Goal: Task Accomplishment & Management: Manage account settings

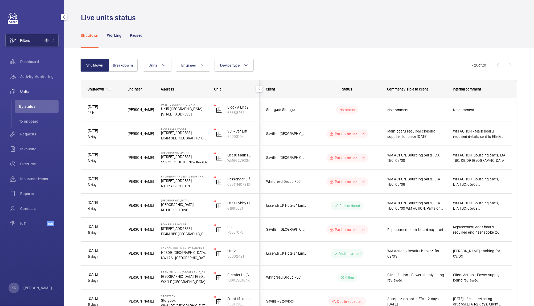
click at [47, 42] on span "1" at bounding box center [46, 40] width 4 height 4
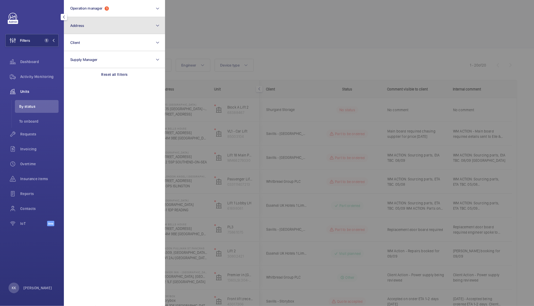
click at [75, 23] on span "Address" at bounding box center [77, 25] width 14 height 4
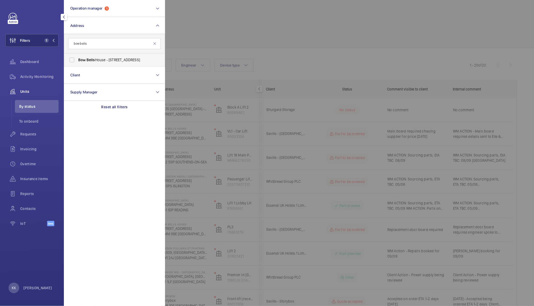
type input "bow bells"
click at [123, 56] on label "Bow Bells House - 1 Bread St, LONDON EC4M 9BE" at bounding box center [110, 60] width 93 height 13
click at [77, 56] on input "Bow Bells House - 1 Bread St, LONDON EC4M 9BE" at bounding box center [72, 60] width 11 height 11
checkbox input "true"
click at [233, 40] on div at bounding box center [432, 153] width 534 height 306
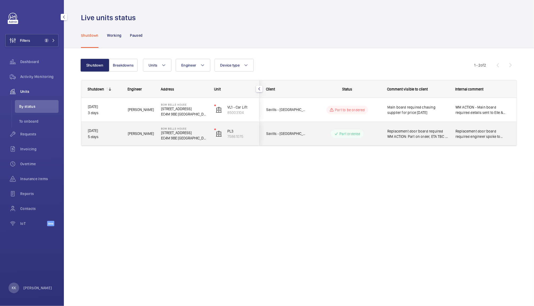
click at [405, 140] on div "Replacement door board required WM ACTION: Part on order, ETA TBC . 09/08" at bounding box center [415, 134] width 68 height 23
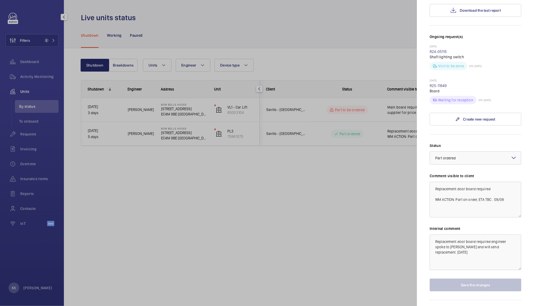
scroll to position [130, 0]
click at [461, 202] on textarea "Replacement door board required WM ACTION: Part on order, ETA TBC . 09/08" at bounding box center [476, 199] width 92 height 36
click at [494, 202] on textarea "Replacement door board required WM ACTION: Part on order, ETA TBC . 09/08" at bounding box center [476, 199] width 92 height 36
drag, startPoint x: 513, startPoint y: 191, endPoint x: 425, endPoint y: 160, distance: 93.4
click at [425, 160] on mat-sidenav "Stopped unit Bow Bells House 1 Bread St EC4M 9BE LONDON Savills - Bow Bells Hou…" at bounding box center [475, 153] width 117 height 306
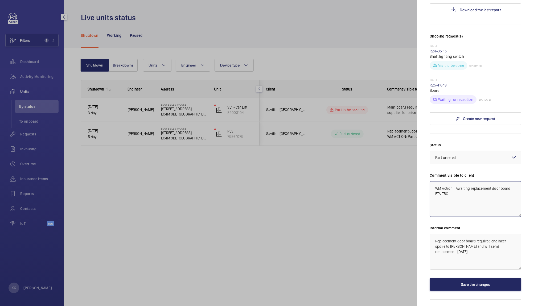
type textarea "WM Action - Awaiting replacement door board. ETA TBC"
click at [464, 278] on button "Save the changes" at bounding box center [476, 284] width 92 height 13
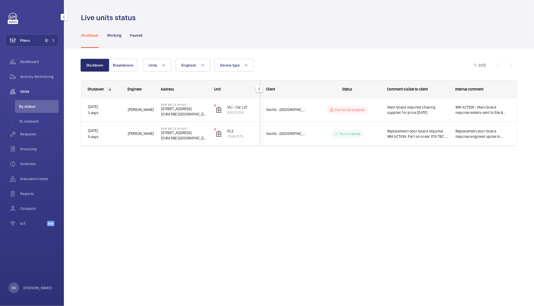
scroll to position [0, 0]
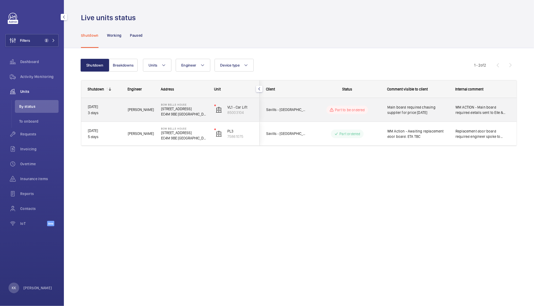
click at [416, 112] on span "Main board required chasing supplier for price 08.09.25" at bounding box center [418, 110] width 61 height 11
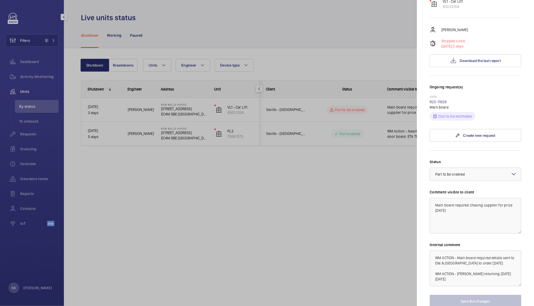
scroll to position [100, 0]
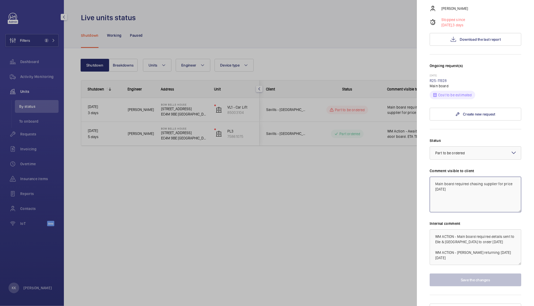
click at [467, 196] on textarea "Main board required chasing supplier for price 08.09.25" at bounding box center [476, 195] width 92 height 36
click at [435, 177] on textarea "Main board required chasing supplier for price 08.09.25" at bounding box center [476, 195] width 92 height 36
drag, startPoint x: 490, startPoint y: 182, endPoint x: 435, endPoint y: 185, distance: 55.3
click at [435, 185] on textarea "WM Action - Main board required chasing supplier for price 08.09.25" at bounding box center [476, 195] width 92 height 36
type textarea "WM Action - Main board required, currently chasing supplier for a cost"
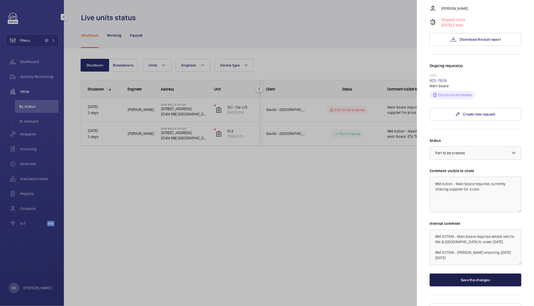
click at [465, 274] on button "Save the changes" at bounding box center [476, 280] width 92 height 13
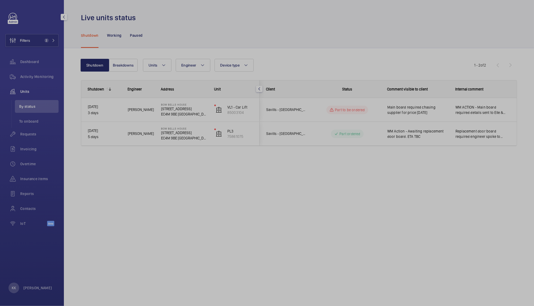
scroll to position [0, 0]
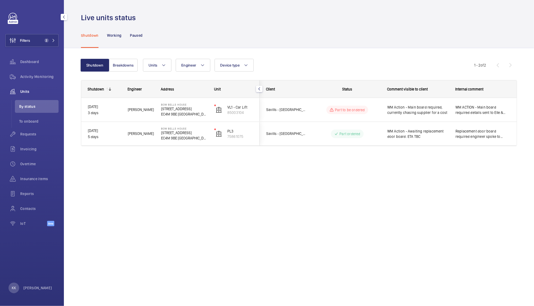
click at [385, 229] on div "Live units status Shutdown Working Paused Shutdown Breakdowns Units Engineer De…" at bounding box center [299, 153] width 470 height 306
click at [37, 32] on div "Filters 2 Dashboard Activity Monitoring Units By status To onboard Requests Inv…" at bounding box center [31, 122] width 53 height 219
click at [49, 36] on button "Filters 2" at bounding box center [31, 40] width 53 height 13
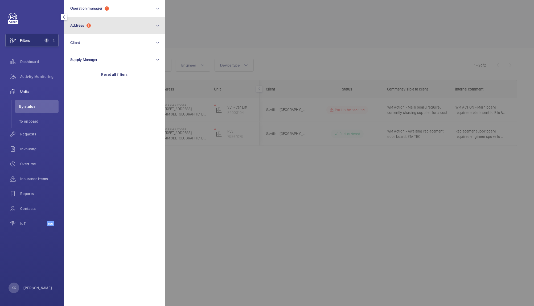
click at [91, 19] on button "Address 1" at bounding box center [114, 25] width 101 height 17
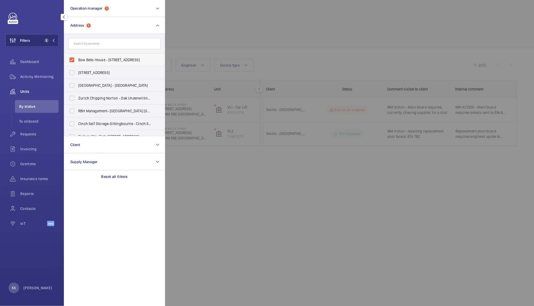
click at [104, 56] on label "Bow Bells House - 1 Bread St, LONDON EC4M 9BE" at bounding box center [110, 60] width 93 height 13
click at [77, 56] on input "Bow Bells House - 1 Bread St, LONDON EC4M 9BE" at bounding box center [72, 60] width 11 height 11
checkbox input "false"
click at [103, 40] on input "text" at bounding box center [114, 43] width 93 height 11
paste input "PI London Angel"
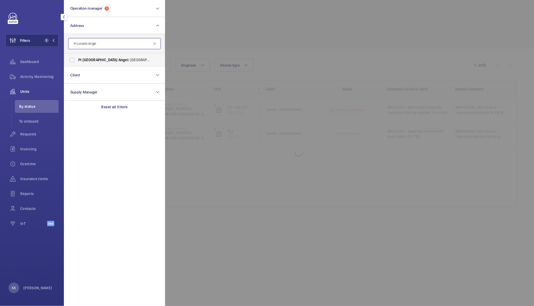
type input "PI London Angel"
click at [119, 59] on span "Angel" at bounding box center [124, 60] width 10 height 4
click at [77, 59] on input "PI London Angel / Islington - 18-26 Parkfield St, ISLINGTON N1 0PS" at bounding box center [72, 60] width 11 height 11
checkbox input "true"
click at [222, 33] on div at bounding box center [432, 153] width 534 height 306
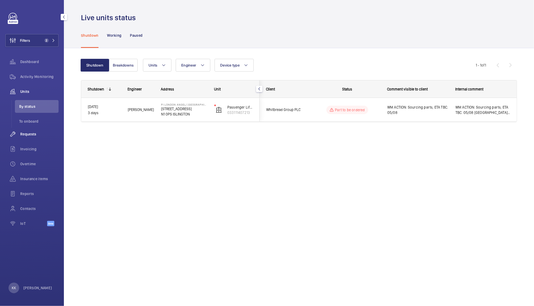
click at [30, 137] on div "Requests" at bounding box center [31, 134] width 53 height 13
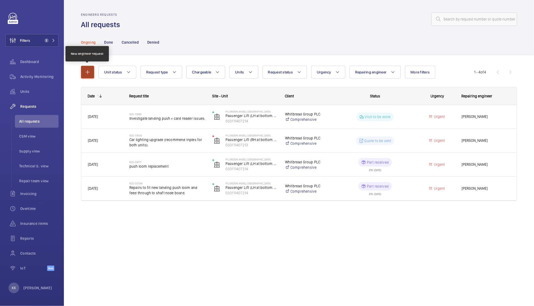
click at [87, 72] on mat-icon "button" at bounding box center [87, 72] width 6 height 6
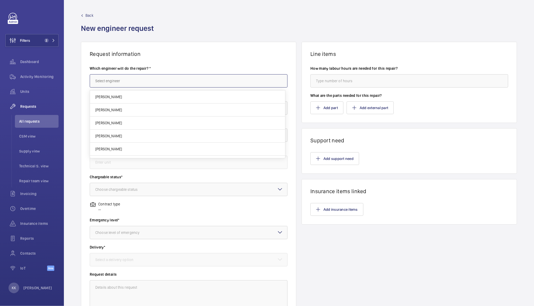
click at [123, 81] on input "text" at bounding box center [189, 80] width 198 height 13
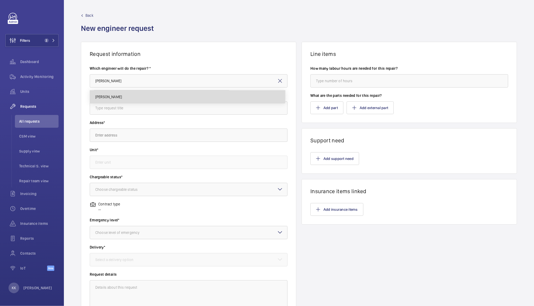
click at [122, 91] on mat-option "[PERSON_NAME]" at bounding box center [187, 97] width 195 height 13
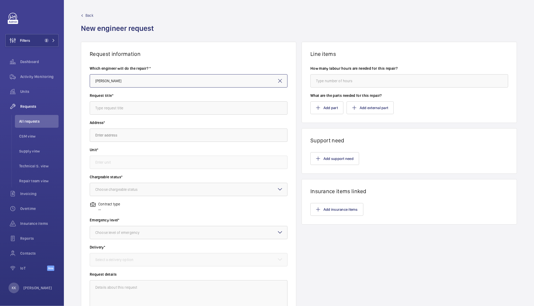
type input "[PERSON_NAME]"
click at [125, 113] on input "text" at bounding box center [189, 107] width 198 height 13
type input "A"
type input "Standby with KABA"
click at [111, 132] on input "text" at bounding box center [189, 135] width 198 height 13
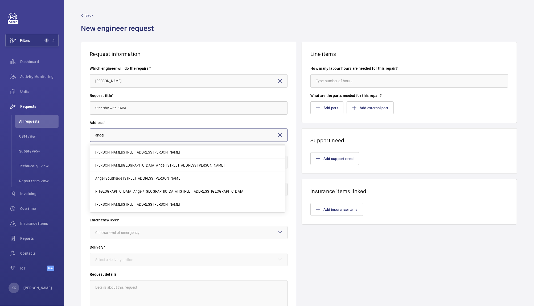
scroll to position [54, 0]
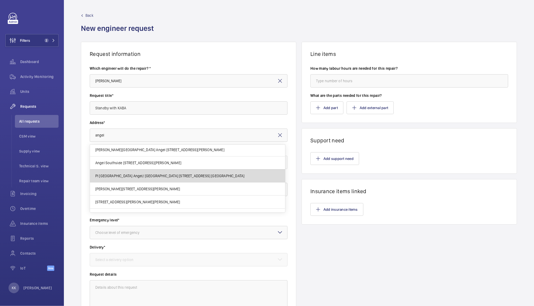
click at [205, 177] on mat-option "PI London Angel/ Islington 18-26 Parkfield St, N1 0PS ISLINGTON" at bounding box center [187, 176] width 195 height 13
type input "PI London Angel/ Islington 18-26 Parkfield St, N1 0PS ISLINGTON"
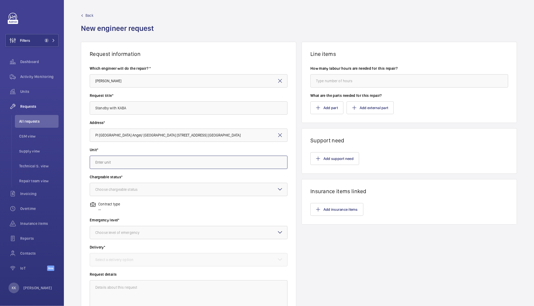
click at [141, 160] on input "text" at bounding box center [189, 162] width 198 height 13
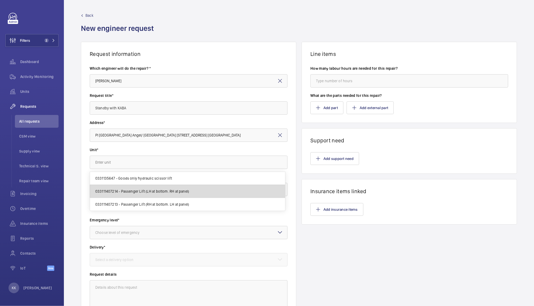
click at [147, 193] on span "033111407214 - Passenger Lift (LH at bottom. RH at panel)" at bounding box center [142, 191] width 94 height 5
type input "033111407214 - Passenger Lift (LH at bottom. RH at panel)"
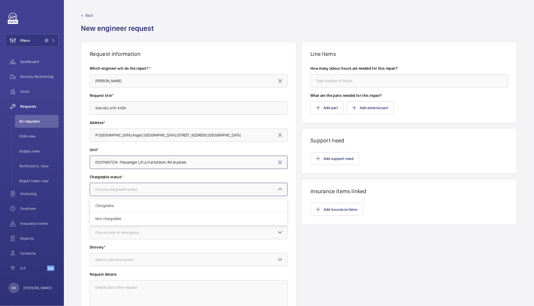
click at [152, 191] on div at bounding box center [188, 189] width 197 height 13
click at [129, 203] on div "Chargeable" at bounding box center [188, 206] width 197 height 13
click at [117, 236] on div at bounding box center [188, 232] width 197 height 13
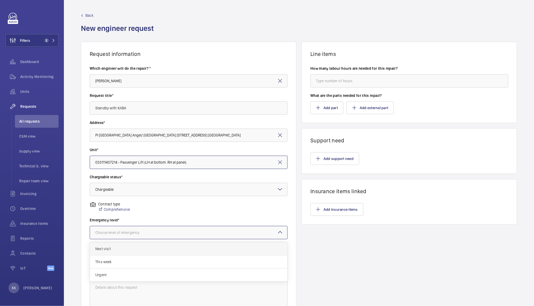
click at [127, 249] on span "Next visit" at bounding box center [188, 248] width 187 height 5
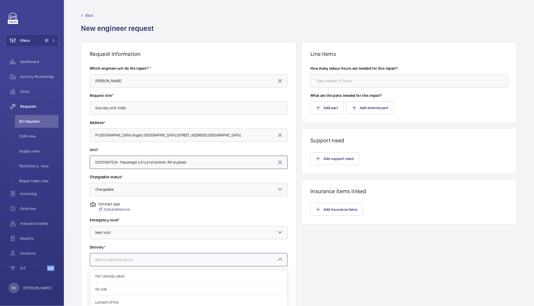
click at [115, 254] on div at bounding box center [188, 260] width 197 height 13
click at [107, 287] on span "On site" at bounding box center [188, 289] width 187 height 5
drag, startPoint x: 140, startPoint y: 107, endPoint x: 62, endPoint y: 110, distance: 77.6
click at [62, 110] on mat-sidenav-content "Filters 2 Dashboard Activity Monitoring Units Requests All requests CSM view Su…" at bounding box center [267, 153] width 534 height 306
click at [324, 161] on button "Add support need" at bounding box center [335, 158] width 49 height 13
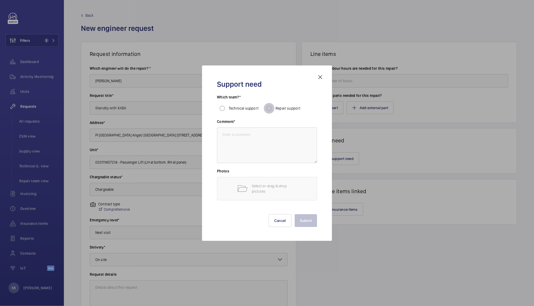
click at [271, 108] on input "Repair support" at bounding box center [269, 108] width 11 height 11
radio input "true"
click at [266, 132] on textarea at bounding box center [267, 146] width 100 height 36
paste textarea "Standby with KABA"
type textarea "Standby with KABA"
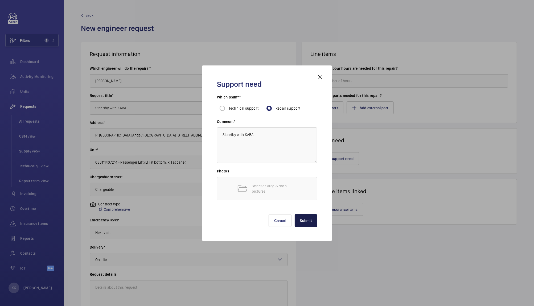
click at [304, 222] on button "Submit" at bounding box center [306, 220] width 23 height 13
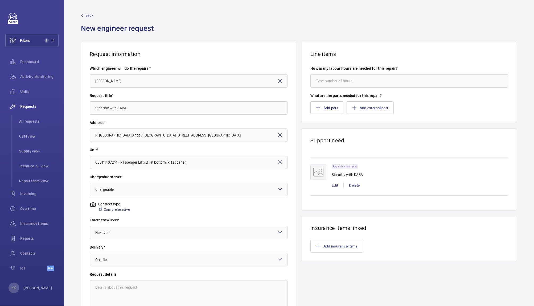
scroll to position [57, 0]
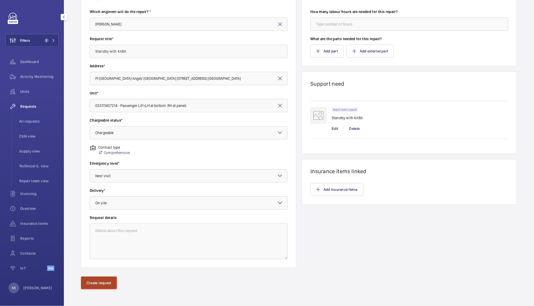
click at [99, 281] on button "Create request" at bounding box center [99, 283] width 36 height 13
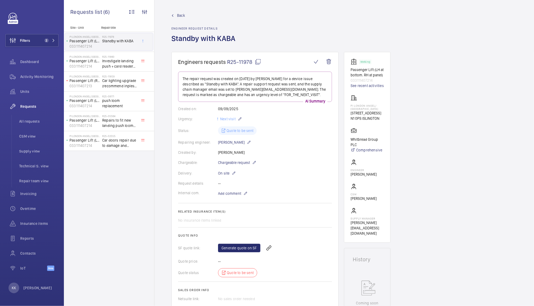
click at [437, 42] on div "Back Engineer request details Standby with KABA" at bounding box center [345, 32] width 346 height 39
click at [400, 43] on div "Back Engineer request details Standby with KABA" at bounding box center [345, 32] width 346 height 39
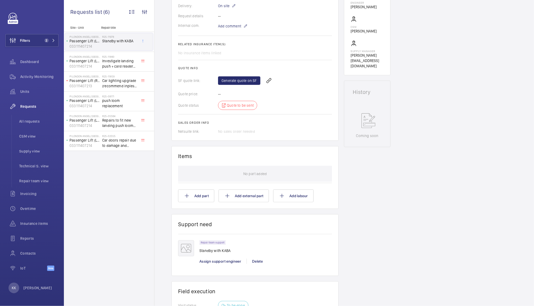
scroll to position [169, 0]
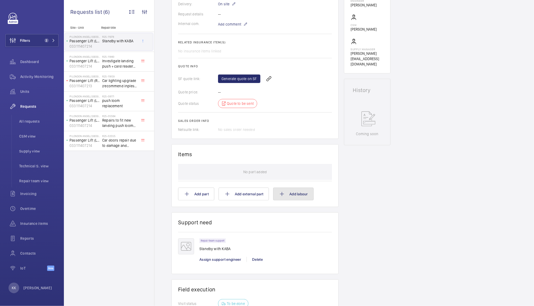
click at [290, 188] on button "Add labour" at bounding box center [293, 194] width 40 height 13
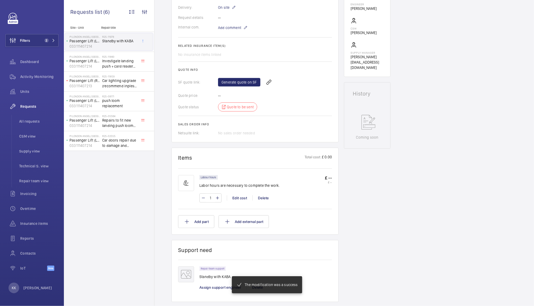
scroll to position [167, 0]
click at [215, 196] on input "1" at bounding box center [211, 197] width 10 height 9
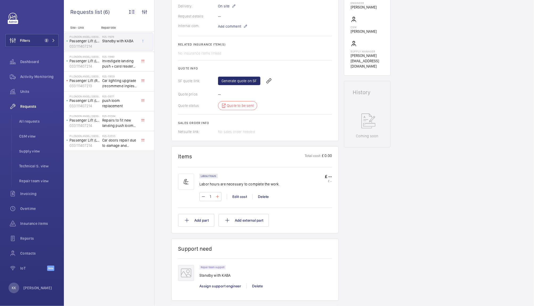
click at [217, 197] on mat-icon at bounding box center [217, 197] width 4 height 6
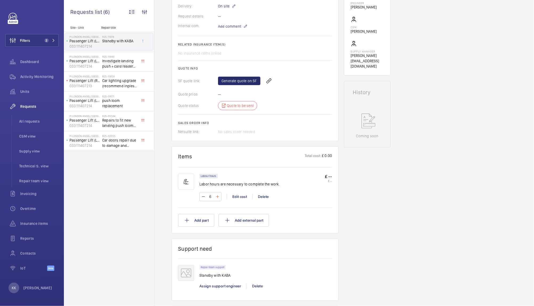
click at [217, 197] on mat-icon at bounding box center [217, 197] width 4 height 6
type input "8"
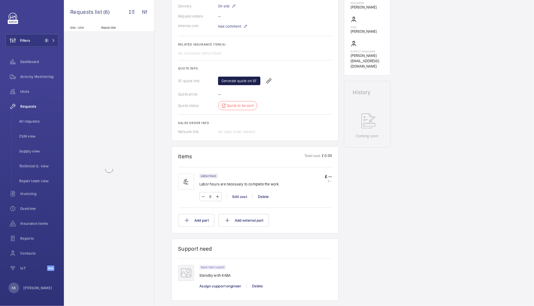
click at [246, 80] on link "Generate quote on SF" at bounding box center [239, 81] width 42 height 9
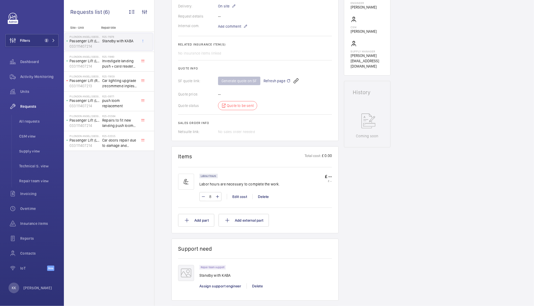
scroll to position [0, 0]
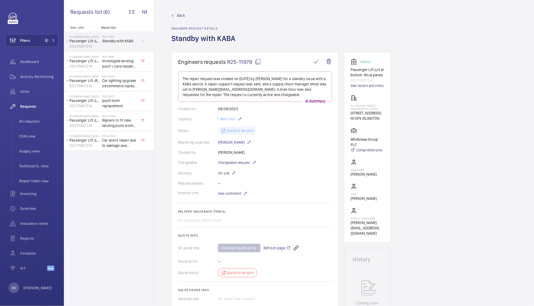
click at [242, 65] on span "R25-11978" at bounding box center [244, 62] width 34 height 7
click at [53, 40] on mat-icon at bounding box center [53, 40] width 3 height 3
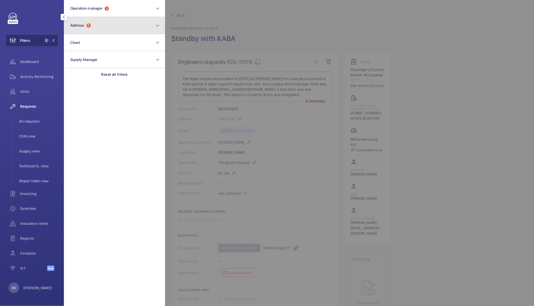
click at [118, 29] on button "Address 1" at bounding box center [114, 25] width 101 height 17
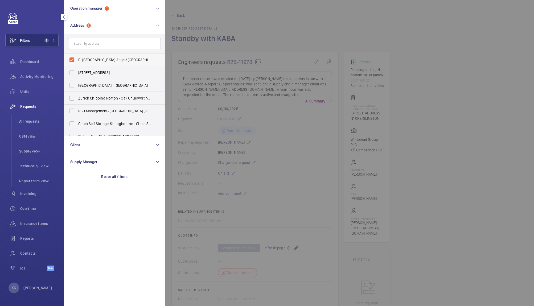
click at [89, 63] on label "PI London Angel/ Islington - 18-26 Parkfield St, ISLINGTON N1 0PS" at bounding box center [110, 60] width 93 height 13
click at [77, 63] on input "PI London Angel/ Islington - 18-26 Parkfield St, ISLINGTON N1 0PS" at bounding box center [72, 60] width 11 height 11
checkbox input "false"
click at [96, 42] on input "text" at bounding box center [114, 43] width 93 height 11
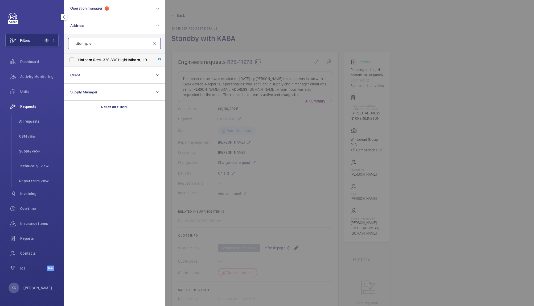
type input "holborn gate"
click at [108, 62] on span "Holborn Gate - 326-330 High Holborn ,, LONDON WC1V 7PP" at bounding box center [114, 59] width 73 height 5
click at [77, 62] on input "Holborn Gate - 326-330 High Holborn ,, LONDON WC1V 7PP" at bounding box center [72, 60] width 11 height 11
checkbox input "true"
click at [303, 15] on div at bounding box center [432, 153] width 534 height 306
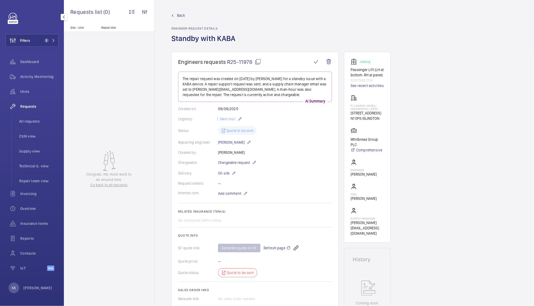
click at [25, 110] on div "Requests" at bounding box center [31, 106] width 53 height 13
click at [27, 123] on span "All requests" at bounding box center [38, 121] width 39 height 5
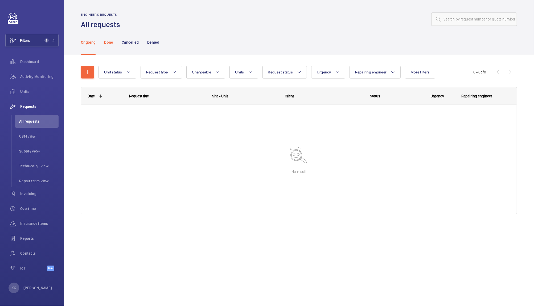
click at [108, 40] on p "Done" at bounding box center [108, 42] width 9 height 5
click at [94, 41] on p "Ongoing" at bounding box center [88, 42] width 15 height 5
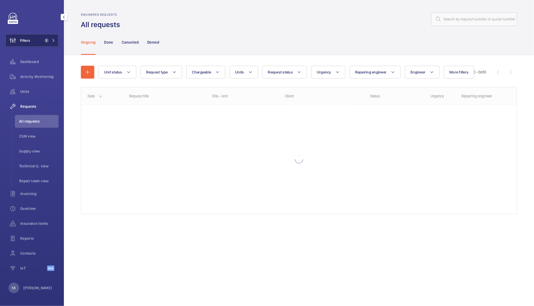
click at [48, 40] on span "2" at bounding box center [46, 40] width 4 height 4
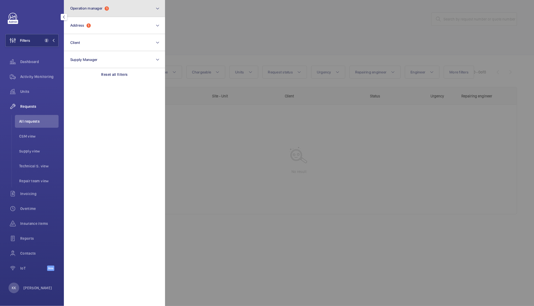
click at [101, 8] on span "Operation manager" at bounding box center [86, 8] width 32 height 4
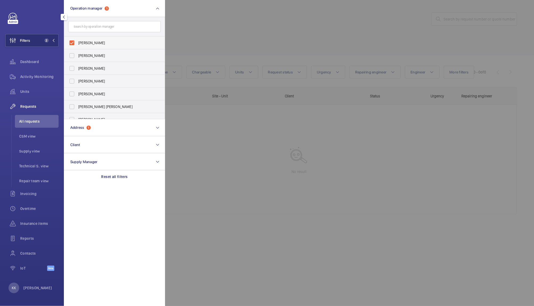
click at [95, 43] on span "[PERSON_NAME]" at bounding box center [114, 42] width 73 height 5
click at [77, 43] on input "[PERSON_NAME]" at bounding box center [72, 43] width 11 height 11
checkbox input "false"
click at [204, 40] on div at bounding box center [432, 153] width 534 height 306
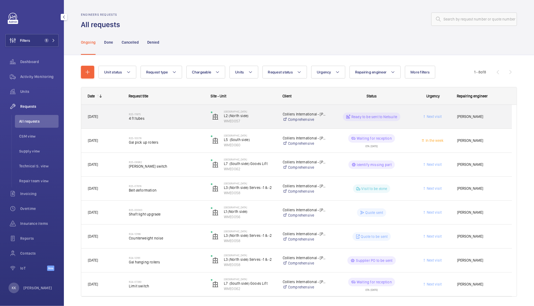
click at [155, 120] on span "4 ft tubes" at bounding box center [166, 118] width 75 height 5
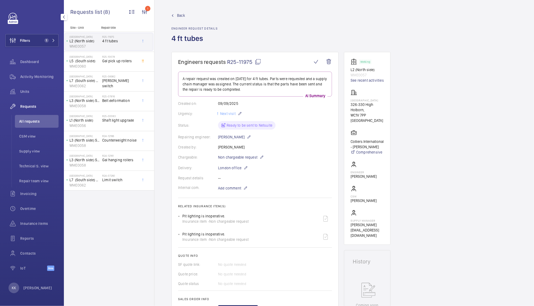
click at [32, 42] on button "Filters 1" at bounding box center [31, 40] width 53 height 13
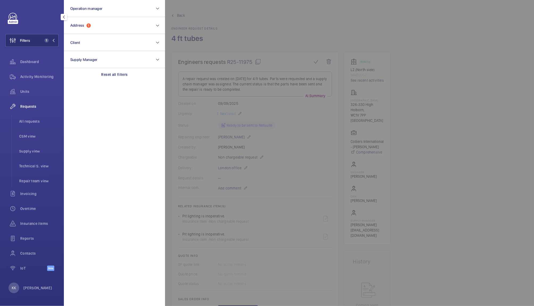
click at [269, 25] on div at bounding box center [432, 153] width 534 height 306
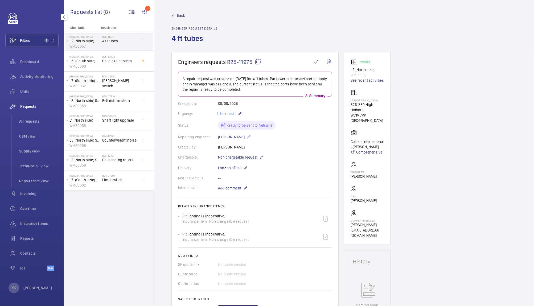
click at [178, 13] on span "Back" at bounding box center [181, 15] width 8 height 5
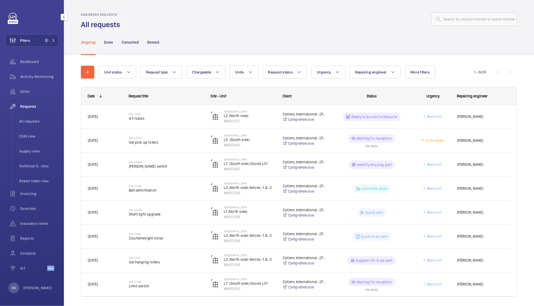
scroll to position [16, 0]
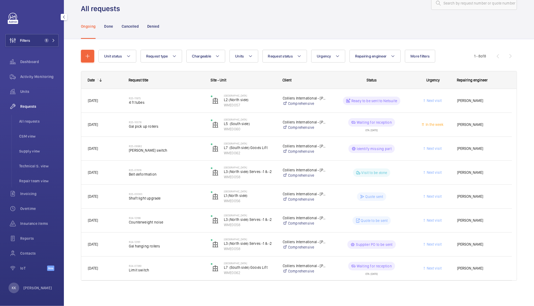
click at [222, 14] on div "Ongoing Done Cancelled Denied" at bounding box center [299, 26] width 436 height 25
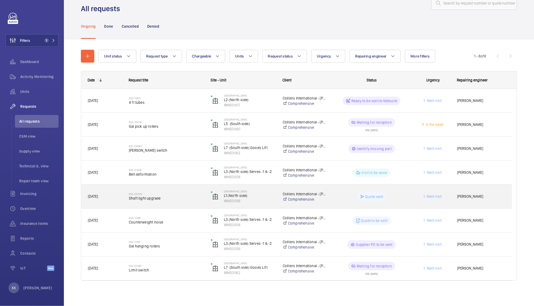
click at [141, 198] on span "Shaft light upgrade" at bounding box center [166, 198] width 75 height 5
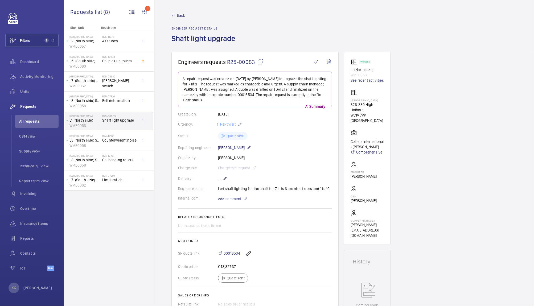
click at [228, 251] on span "00016534" at bounding box center [232, 253] width 17 height 5
click at [49, 46] on button "Filters 1" at bounding box center [31, 40] width 53 height 13
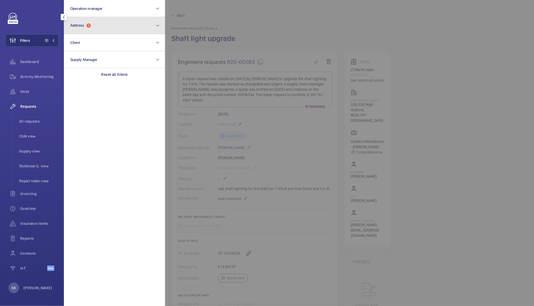
click at [87, 29] on button "Address 1" at bounding box center [114, 25] width 101 height 17
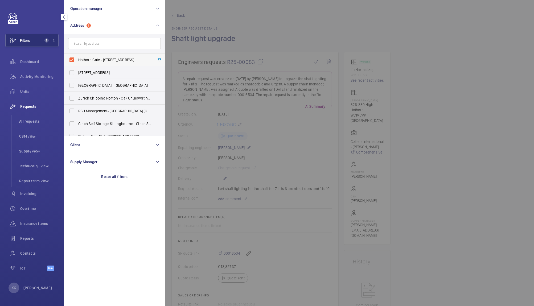
click at [98, 57] on span "Holborn Gate - 326-330 High Holborn,, LONDON WC1V 7PP" at bounding box center [114, 59] width 73 height 5
click at [77, 57] on input "Holborn Gate - 326-330 High Holborn,, LONDON WC1V 7PP" at bounding box center [72, 60] width 11 height 11
checkbox input "false"
click at [92, 10] on button "Operation manager" at bounding box center [114, 8] width 101 height 17
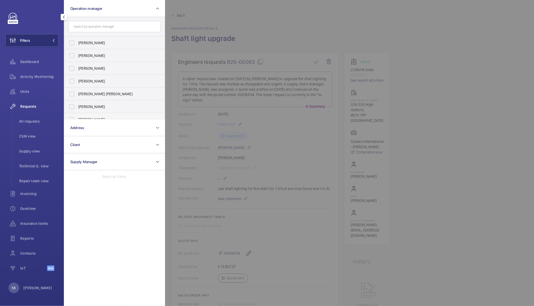
click at [117, 117] on span "[PERSON_NAME]" at bounding box center [114, 119] width 73 height 5
click at [77, 117] on input "[PERSON_NAME]" at bounding box center [72, 119] width 11 height 11
checkbox input "true"
click at [42, 82] on div "Activity Monitoring" at bounding box center [31, 76] width 53 height 13
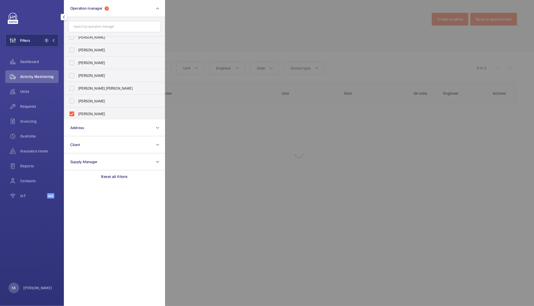
click at [271, 44] on div at bounding box center [432, 153] width 534 height 306
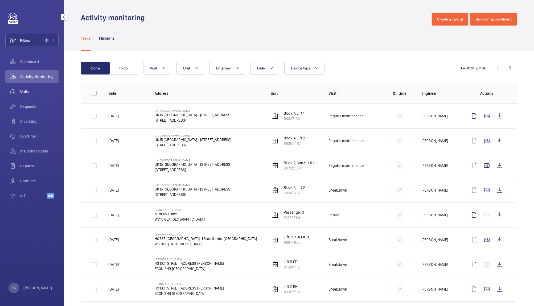
click at [39, 89] on span "Units" at bounding box center [39, 91] width 38 height 5
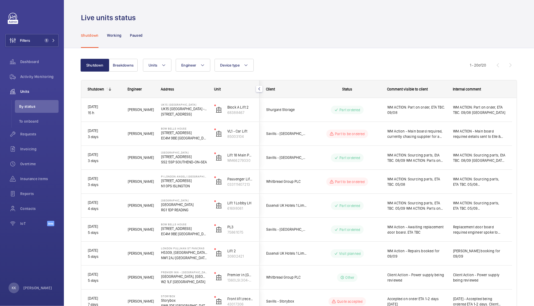
click at [225, 21] on div "Live units status" at bounding box center [299, 18] width 436 height 10
click at [47, 44] on button "Filters 1" at bounding box center [31, 40] width 53 height 13
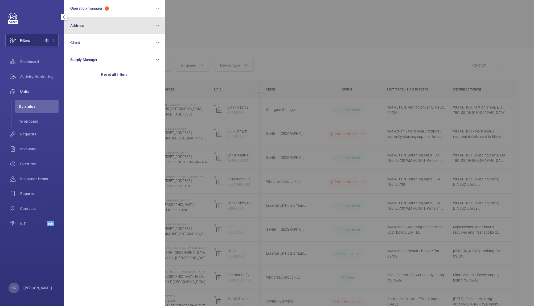
click at [94, 27] on button "Address" at bounding box center [114, 25] width 101 height 17
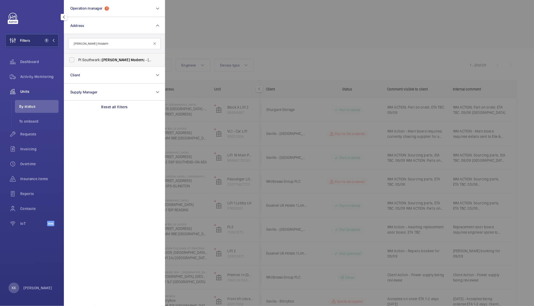
type input "tate modern"
click at [94, 57] on label "PI Southwark ( Tate Modern ) - 15a Great Suffolk Street, SOUTHWARK SE1 0FL" at bounding box center [110, 60] width 93 height 13
click at [77, 57] on input "PI Southwark ( Tate Modern ) - 15a Great Suffolk Street, SOUTHWARK SE1 0FL" at bounding box center [72, 60] width 11 height 11
checkbox input "true"
click at [263, 33] on div at bounding box center [432, 153] width 534 height 306
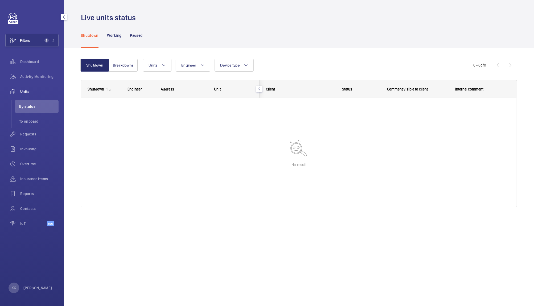
click at [274, 40] on div "Shutdown Working Paused" at bounding box center [299, 35] width 436 height 25
click at [299, 55] on div "Shutdown Breakdowns Units Engineer Device type More filters Reset all filters 0…" at bounding box center [299, 135] width 436 height 170
click at [285, 51] on div "Shutdown Breakdowns Units Engineer Device type More filters Reset all filters 0…" at bounding box center [299, 135] width 436 height 170
click at [290, 46] on div "Shutdown Working Paused" at bounding box center [299, 35] width 436 height 25
click at [56, 44] on button "Filters 2" at bounding box center [31, 40] width 53 height 13
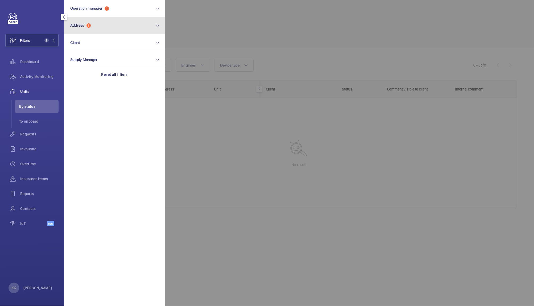
click at [86, 32] on button "Address 1" at bounding box center [114, 25] width 101 height 17
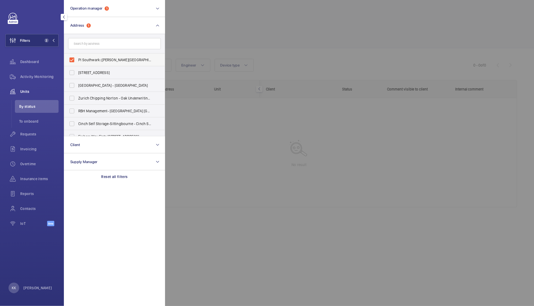
click at [99, 59] on span "PI Southwark (Tate Modern) - 15a Great Suffolk Street, SOUTHWARK SE1 0FL" at bounding box center [114, 59] width 73 height 5
click at [77, 59] on input "PI Southwark (Tate Modern) - 15a Great Suffolk Street, SOUTHWARK SE1 0FL" at bounding box center [72, 60] width 11 height 11
checkbox input "false"
click at [214, 47] on div at bounding box center [432, 153] width 534 height 306
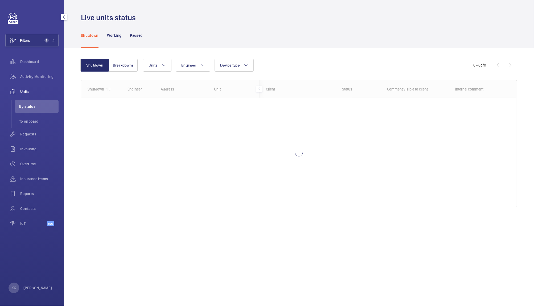
click at [287, 55] on div "Shutdown Breakdowns Units Engineer Device type More filters Reset all filters 0…" at bounding box center [299, 135] width 436 height 170
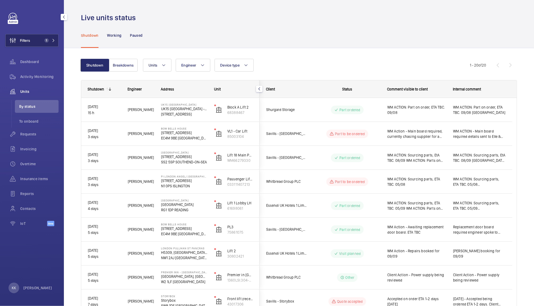
click at [44, 42] on span "1" at bounding box center [45, 40] width 6 height 4
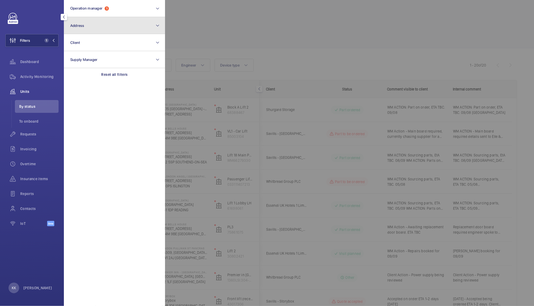
click at [109, 25] on button "Address" at bounding box center [114, 25] width 101 height 17
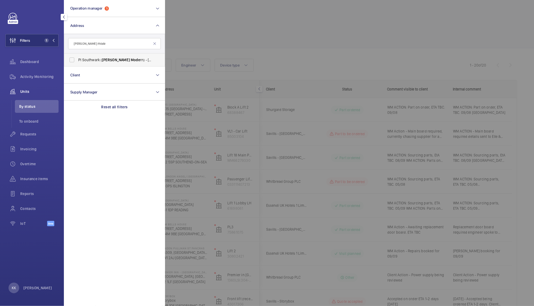
type input "tate mode"
click at [99, 62] on span "PI Southwark ( Tate Mode rn) - 15a Great Suffolk Street, SOUTHWARK SE1 0FL" at bounding box center [114, 59] width 73 height 5
click at [77, 62] on input "PI Southwark ( Tate Mode rn) - 15a Great Suffolk Street, SOUTHWARK SE1 0FL" at bounding box center [72, 60] width 11 height 11
checkbox input "true"
click at [33, 140] on div "Requests" at bounding box center [31, 134] width 53 height 13
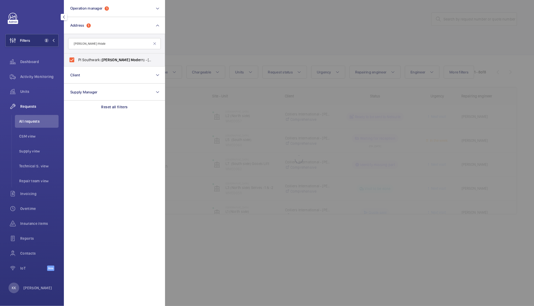
click at [304, 37] on div at bounding box center [432, 153] width 534 height 306
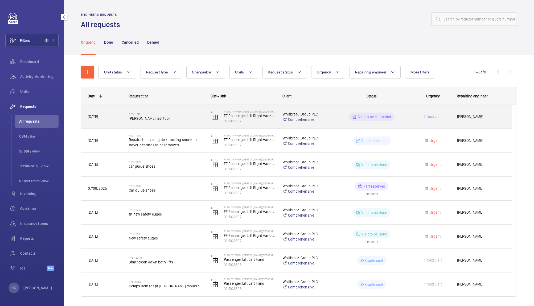
click at [139, 117] on span "Orona test tool" at bounding box center [166, 118] width 75 height 5
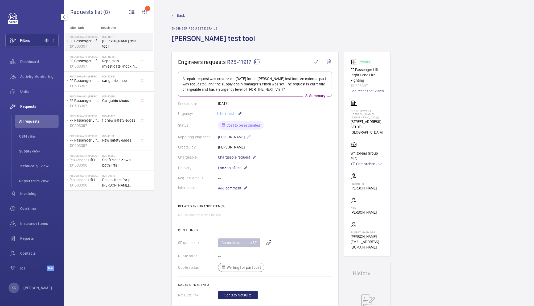
click at [233, 60] on span "R25-11917" at bounding box center [243, 62] width 33 height 7
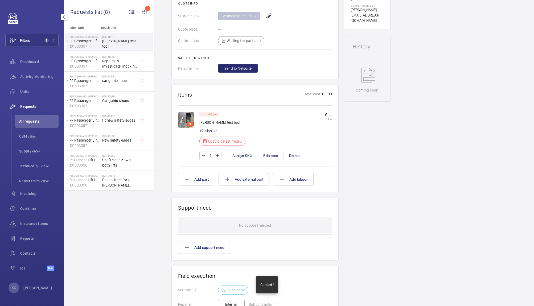
scroll to position [227, 0]
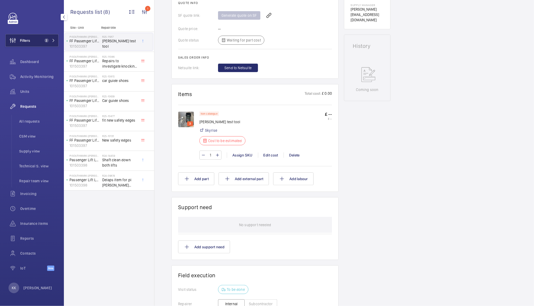
click at [40, 40] on button "Filters 2" at bounding box center [31, 40] width 53 height 13
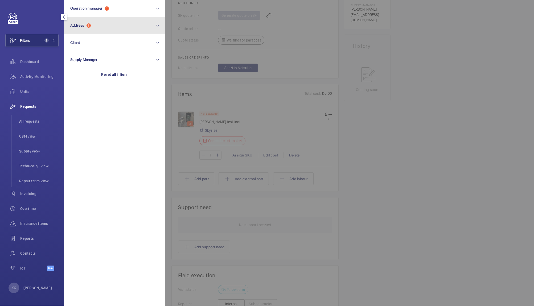
click at [84, 27] on span "Address" at bounding box center [77, 25] width 14 height 4
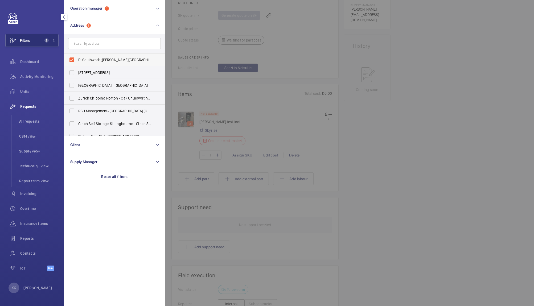
click at [97, 57] on span "PI Southwark (Tate Modern) - 15a Great Suffolk Street, SOUTHWARK SE1 0FL" at bounding box center [114, 59] width 73 height 5
click at [77, 57] on input "PI Southwark (Tate Modern) - 15a Great Suffolk Street, SOUTHWARK SE1 0FL" at bounding box center [72, 60] width 11 height 11
checkbox input "false"
click at [97, 44] on input "text" at bounding box center [114, 43] width 93 height 11
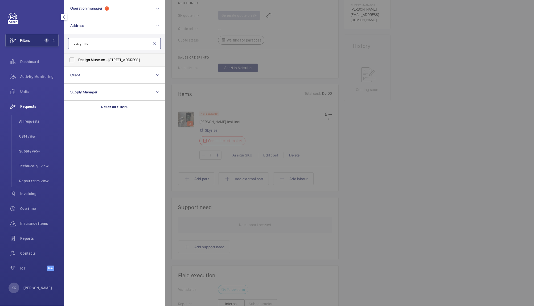
type input "design mu"
click at [115, 58] on span "Design Mu seum - 224-238 Kensington High Street, LONDON W8 6AG" at bounding box center [114, 59] width 73 height 5
click at [77, 58] on input "Design Mu seum - 224-238 Kensington High Street, LONDON W8 6AG" at bounding box center [72, 60] width 11 height 11
checkbox input "true"
click at [28, 125] on li "All requests" at bounding box center [37, 121] width 44 height 13
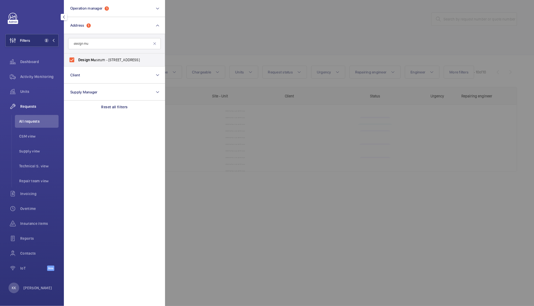
click at [194, 63] on div at bounding box center [432, 153] width 534 height 306
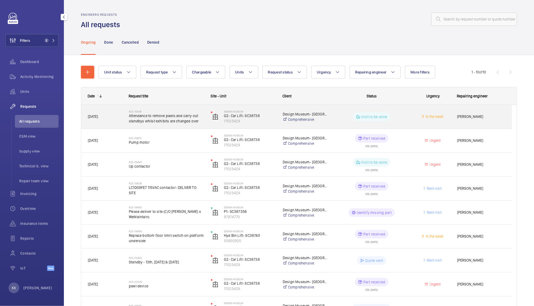
click at [168, 122] on span "Attendance to remove pawls and carry out standbys whilst exhibits are changed o…" at bounding box center [166, 118] width 75 height 11
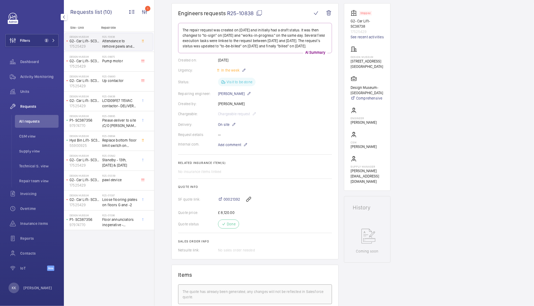
scroll to position [14, 0]
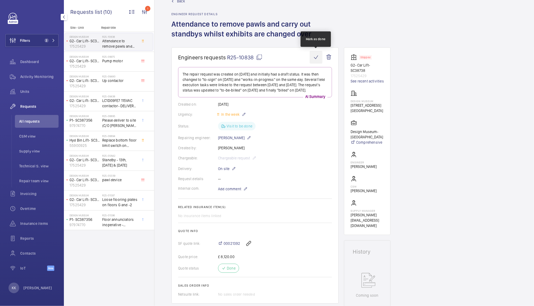
click at [317, 57] on wm-front-icon-button at bounding box center [316, 57] width 13 height 13
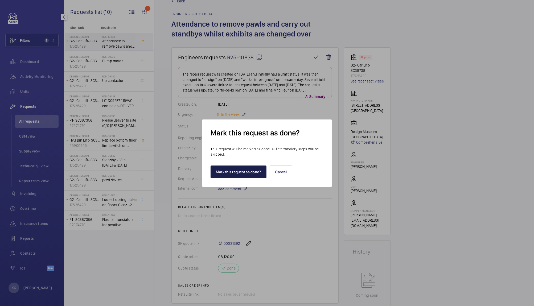
click at [231, 176] on button "Mark this request as done?" at bounding box center [239, 172] width 56 height 13
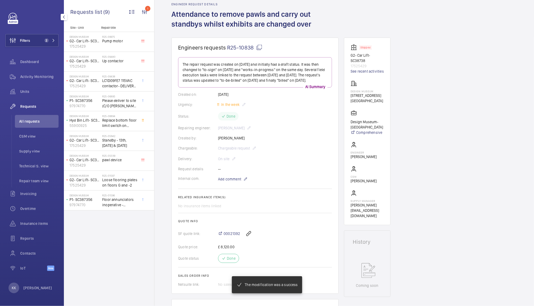
scroll to position [14, 0]
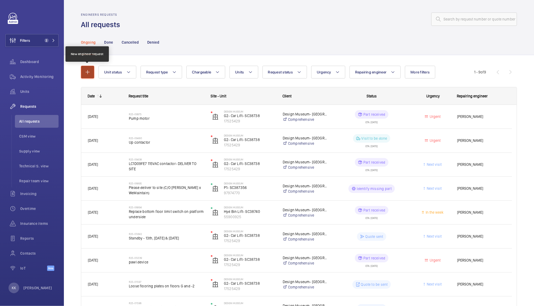
click at [82, 69] on button "button" at bounding box center [87, 72] width 13 height 13
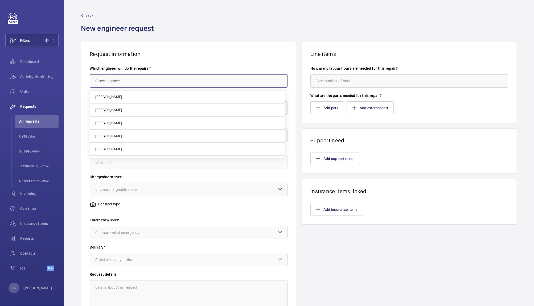
click at [143, 79] on input "text" at bounding box center [189, 80] width 198 height 13
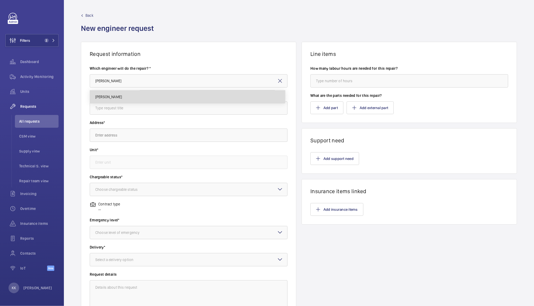
click at [111, 100] on mat-option "[PERSON_NAME]" at bounding box center [187, 97] width 195 height 13
type input "[PERSON_NAME]"
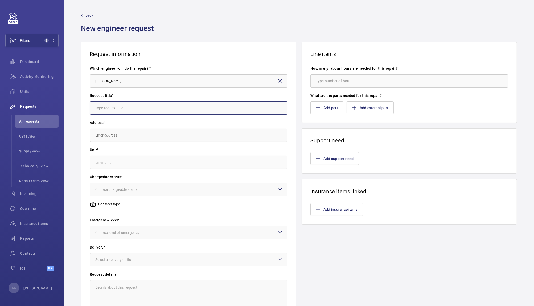
click at [121, 104] on input "text" at bounding box center [189, 107] width 198 height 13
drag, startPoint x: 164, startPoint y: 109, endPoint x: 52, endPoint y: 110, distance: 112.1
click at [52, 110] on mat-sidenav-content "Filters 2 Dashboard Activity Monitoring Units Requests All requests CSM view Su…" at bounding box center [267, 153] width 534 height 306
type input "Standby [DATE]"
click at [333, 156] on button "Add support need" at bounding box center [335, 158] width 49 height 13
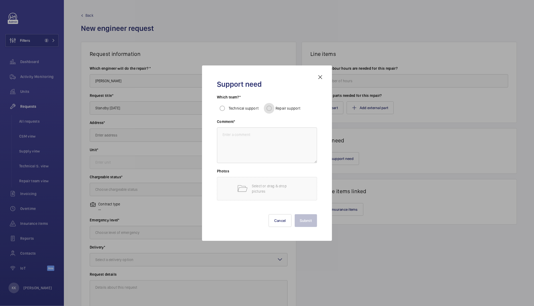
click at [270, 108] on input "Repair support" at bounding box center [269, 108] width 11 height 11
radio input "true"
click at [257, 157] on textarea at bounding box center [267, 146] width 100 height 36
paste textarea "Standby [DATE]"
type textarea "Standby [DATE]"
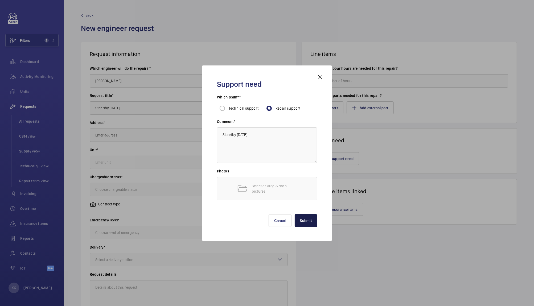
click at [309, 216] on button "Submit" at bounding box center [306, 220] width 23 height 13
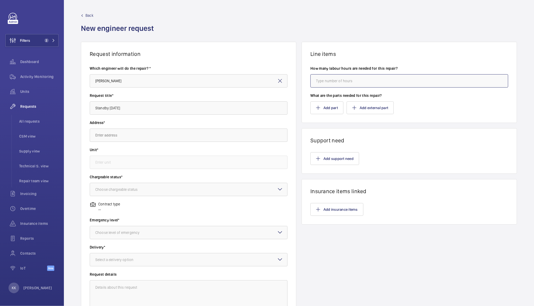
click at [349, 77] on input "number" at bounding box center [410, 80] width 198 height 13
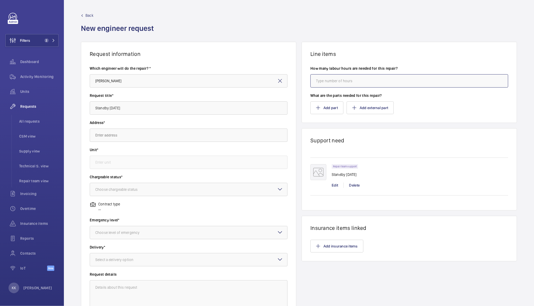
click at [355, 79] on input "number" at bounding box center [410, 80] width 198 height 13
type input "8"
click at [306, 53] on wm-front-card-header "Line items" at bounding box center [409, 49] width 215 height 15
click at [117, 136] on input "text" at bounding box center [189, 135] width 198 height 13
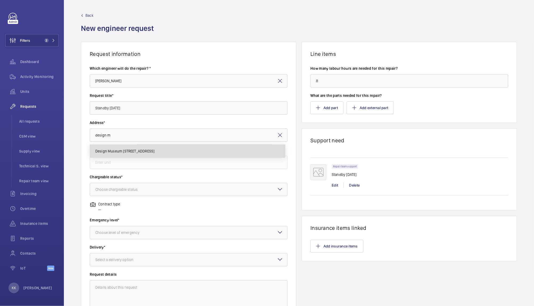
click at [109, 153] on span "Design Museum 224-238 Kensington High Street, W8 6AG LONDON" at bounding box center [124, 151] width 59 height 5
type input "Design Museum 224-238 Kensington High Street, W8 6AG LONDON"
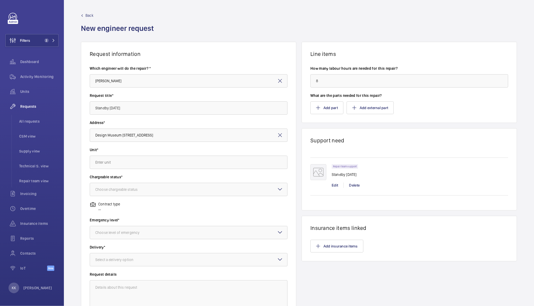
click at [116, 169] on div "Unit*" at bounding box center [189, 160] width 198 height 27
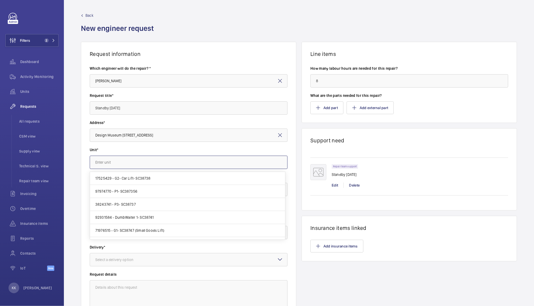
click at [114, 163] on input "text" at bounding box center [189, 162] width 198 height 13
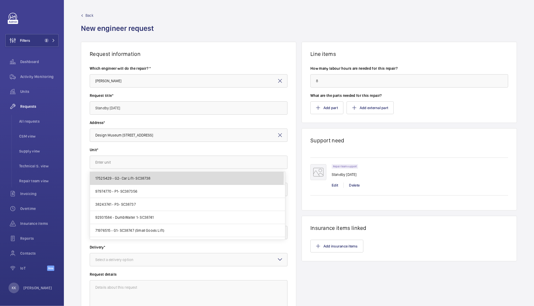
click at [132, 177] on span "17525429 - G2- Car Lift- SC38738" at bounding box center [122, 178] width 55 height 5
type input "17525429 - G2- Car Lift- SC38738"
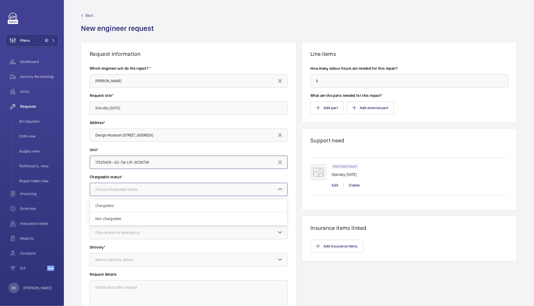
click at [122, 194] on div at bounding box center [188, 189] width 197 height 13
click at [119, 210] on div "Chargeable" at bounding box center [188, 206] width 197 height 13
click at [115, 235] on div at bounding box center [188, 232] width 197 height 13
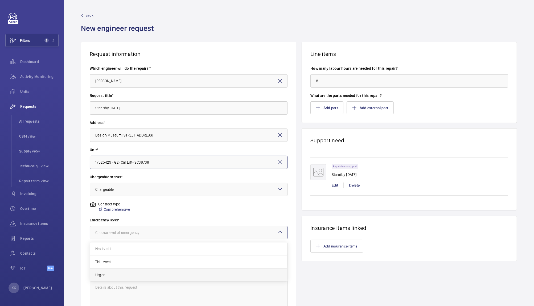
click at [110, 270] on div "Urgent" at bounding box center [188, 275] width 197 height 13
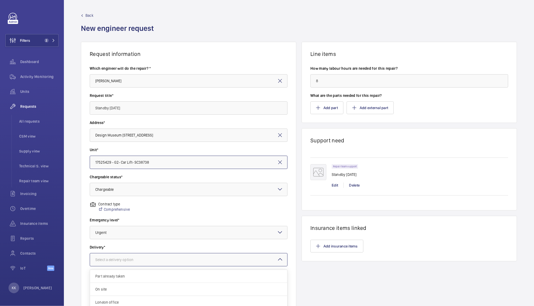
click at [116, 258] on div "Select a delivery option" at bounding box center [120, 259] width 51 height 5
click at [105, 290] on span "On site" at bounding box center [188, 289] width 187 height 5
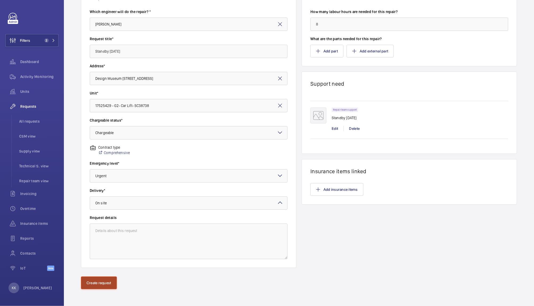
click at [102, 277] on button "Create request" at bounding box center [99, 283] width 36 height 13
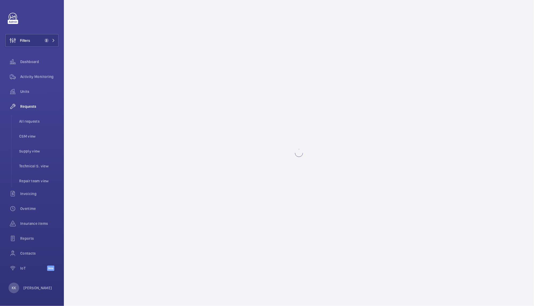
scroll to position [0, 0]
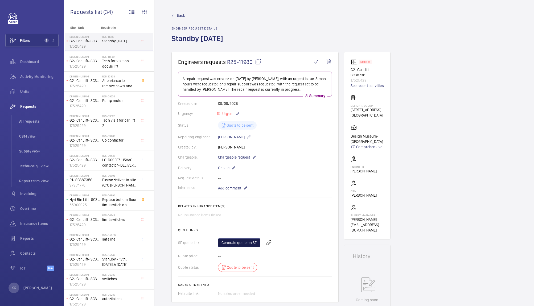
click at [237, 241] on link "Generate quote on SF" at bounding box center [239, 243] width 42 height 9
click at [226, 38] on h1 "Standby [DATE]" at bounding box center [199, 43] width 55 height 18
drag, startPoint x: 252, startPoint y: 39, endPoint x: 172, endPoint y: 43, distance: 80.3
click at [172, 43] on h1 "Standby [DATE]" at bounding box center [199, 43] width 55 height 18
copy h1 "Standby [DATE]"
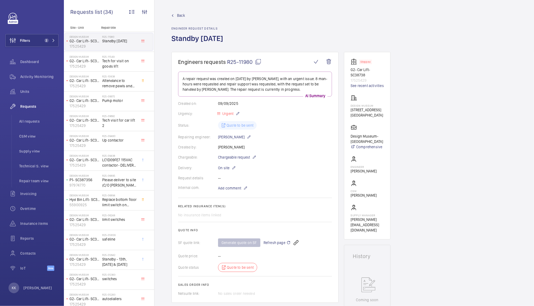
copy h1 "Standby [DATE]"
click at [259, 40] on div "Back Engineer request details Standby 8th September" at bounding box center [345, 32] width 346 height 39
click at [46, 41] on span "2" at bounding box center [46, 40] width 4 height 4
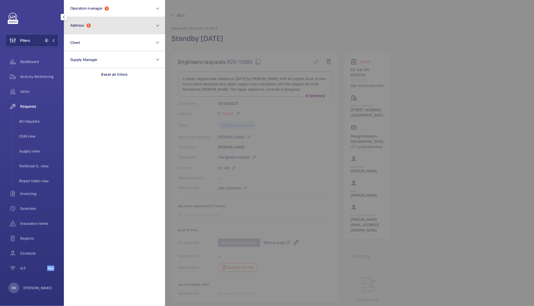
click at [97, 30] on button "Address 1" at bounding box center [114, 25] width 101 height 17
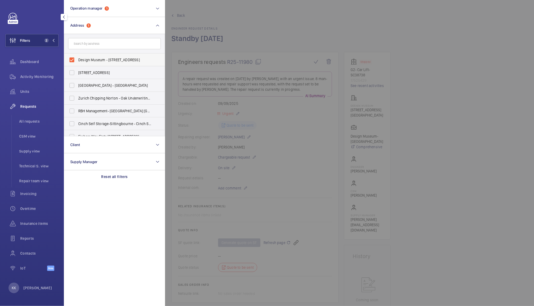
click at [84, 58] on span "Design Museum - [STREET_ADDRESS]" at bounding box center [114, 59] width 73 height 5
click at [77, 58] on input "Design Museum - [STREET_ADDRESS]" at bounding box center [72, 60] width 11 height 11
checkbox input "false"
click at [34, 76] on span "Activity Monitoring" at bounding box center [39, 76] width 38 height 5
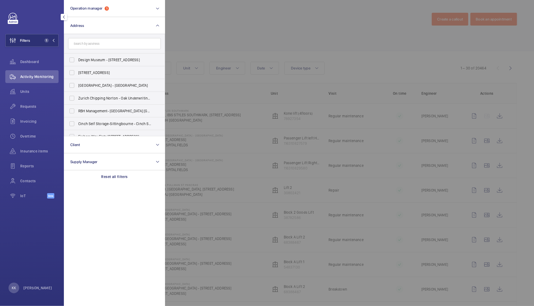
click at [250, 31] on div at bounding box center [432, 153] width 534 height 306
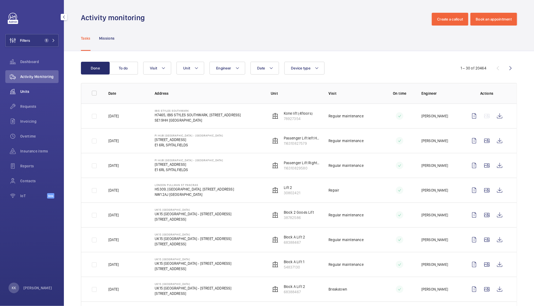
click at [22, 91] on span "Units" at bounding box center [39, 91] width 38 height 5
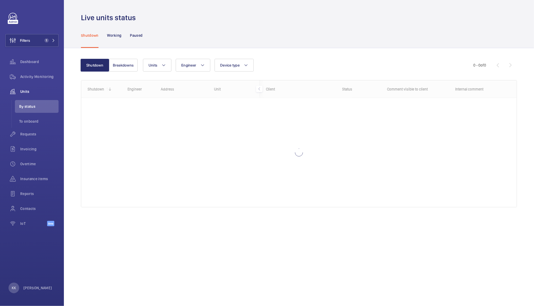
click at [195, 28] on div "Shutdown Working Paused" at bounding box center [299, 35] width 436 height 25
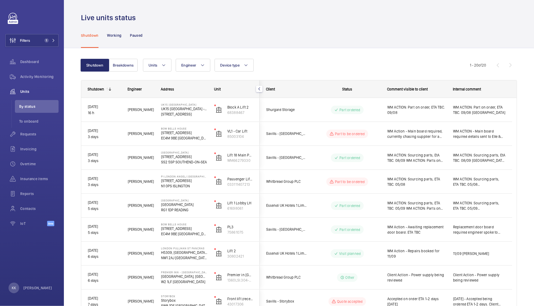
click at [323, 47] on div "Shutdown Working Paused" at bounding box center [299, 35] width 436 height 25
click at [370, 60] on div "Units Engineer Device type More filters Reset all filters" at bounding box center [306, 65] width 327 height 13
click at [376, 39] on div "Shutdown Working Paused" at bounding box center [299, 35] width 436 height 25
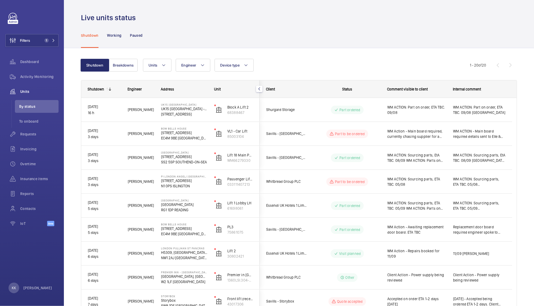
click at [289, 26] on div "Shutdown Working Paused" at bounding box center [299, 35] width 436 height 25
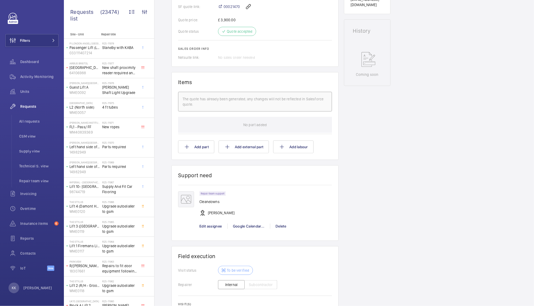
scroll to position [325, 0]
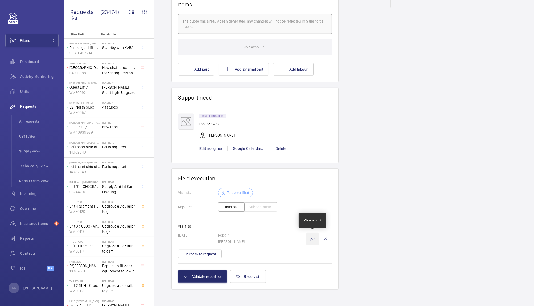
click at [311, 239] on wm-front-icon-button at bounding box center [313, 239] width 13 height 13
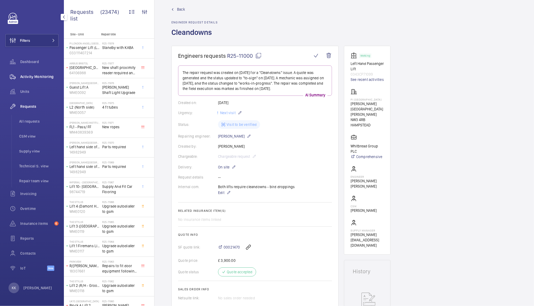
click at [44, 80] on div "Activity Monitoring" at bounding box center [31, 76] width 53 height 13
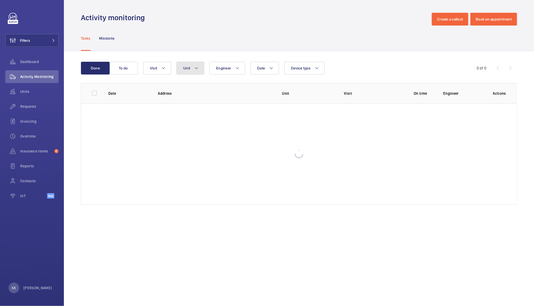
click at [194, 63] on button "Unit" at bounding box center [191, 68] width 28 height 13
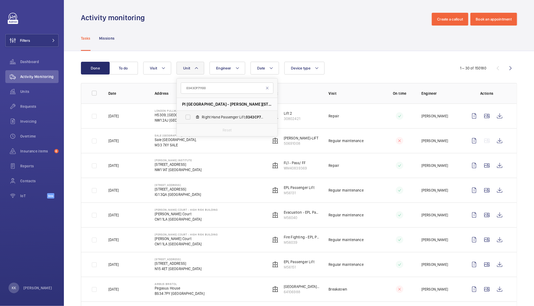
type input "0343CP71100"
click at [234, 117] on span "Right Hand Passenger Lift, 0343CP71100" at bounding box center [233, 117] width 62 height 5
click at [193, 117] on input "Right Hand Passenger Lift, 0343CP71100" at bounding box center [188, 117] width 11 height 11
checkbox input "true"
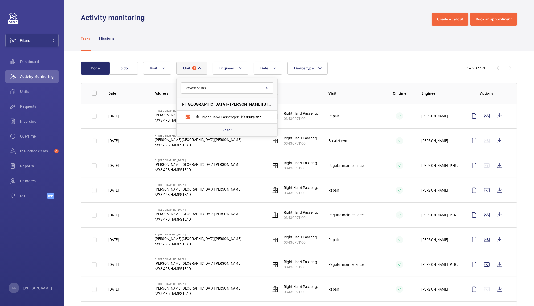
click at [355, 62] on div "Date Engineer Unit 1 0343CP71100 PI London Hampstead - Haverstock Hill, NW3 4RB…" at bounding box center [298, 68] width 310 height 13
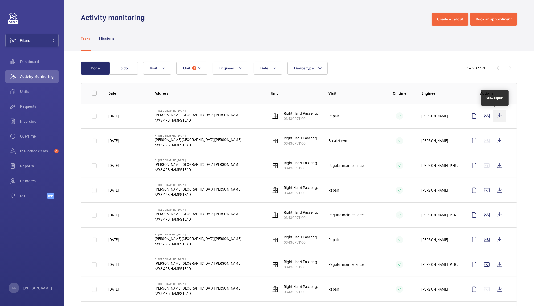
click at [494, 117] on wm-front-icon-button at bounding box center [500, 116] width 13 height 13
click at [494, 190] on wm-front-icon-button at bounding box center [500, 190] width 13 height 13
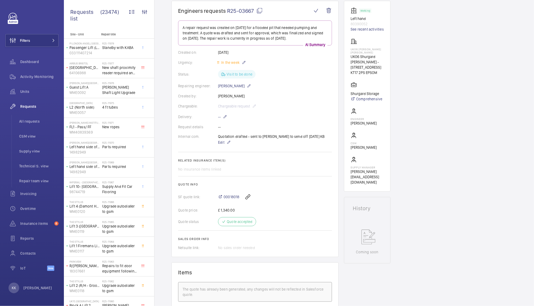
scroll to position [1, 0]
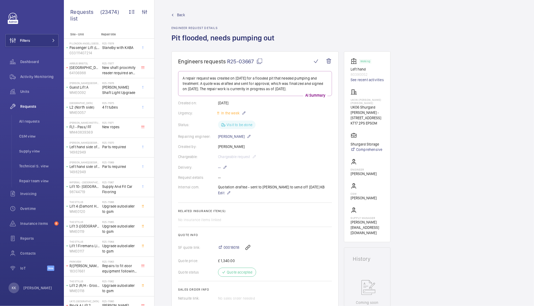
click at [373, 83] on wm-front-card-body "Working Left hand 80390052 See recent activities UK06 Shurgard Ewell UK06 Shurg…" at bounding box center [367, 147] width 33 height 178
click at [373, 82] on link "See recent activities" at bounding box center [367, 79] width 33 height 5
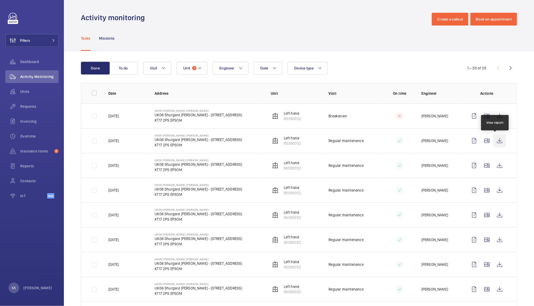
click at [494, 144] on wm-front-icon-button at bounding box center [500, 141] width 13 height 13
click at [494, 167] on wm-front-icon-button at bounding box center [500, 165] width 13 height 13
click at [494, 119] on wm-front-icon-button at bounding box center [500, 116] width 13 height 13
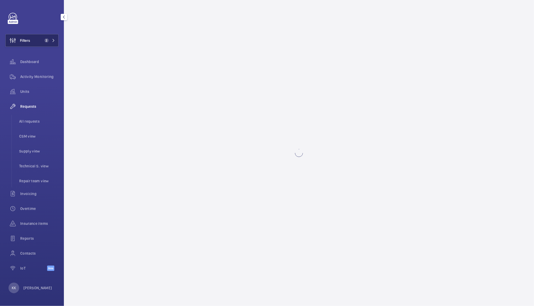
click at [44, 42] on span "2" at bounding box center [45, 40] width 6 height 4
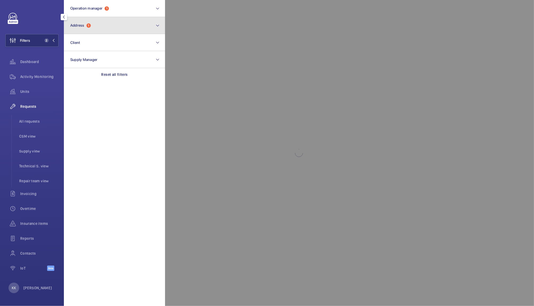
click at [83, 31] on button "Address 1" at bounding box center [114, 25] width 101 height 17
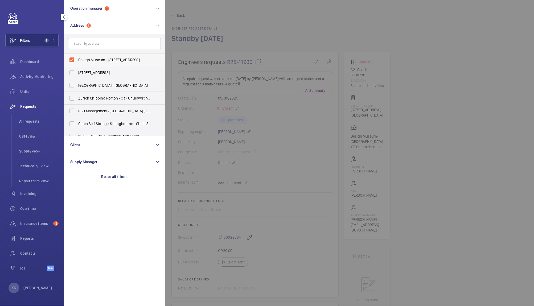
click at [86, 63] on label "Design Museum - [STREET_ADDRESS]" at bounding box center [110, 60] width 93 height 13
click at [77, 63] on input "Design Museum - [STREET_ADDRESS]" at bounding box center [72, 60] width 11 height 11
checkbox input "false"
click at [29, 93] on span "Units" at bounding box center [39, 91] width 38 height 5
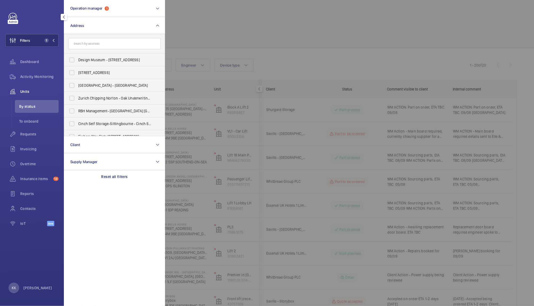
click at [246, 40] on div at bounding box center [432, 153] width 534 height 306
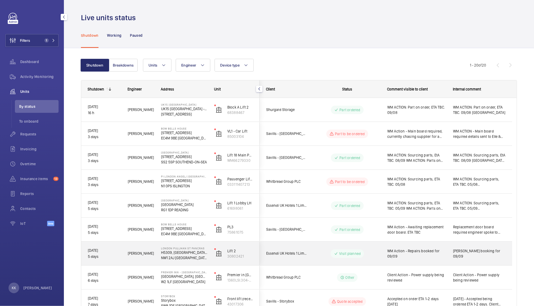
click at [422, 248] on div "WM Action - Repairs booked for 09/09" at bounding box center [417, 254] width 59 height 12
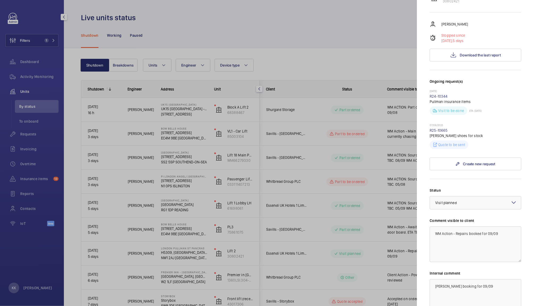
scroll to position [115, 0]
click at [490, 226] on textarea "WM Action - Repairs booked for 09/09" at bounding box center [476, 244] width 92 height 36
type textarea "WM Action - Repairs booked for 11/09"
click at [478, 279] on textarea "[PERSON_NAME] booking for 09/09" at bounding box center [476, 297] width 92 height 36
drag, startPoint x: 478, startPoint y: 277, endPoint x: 372, endPoint y: 270, distance: 106.2
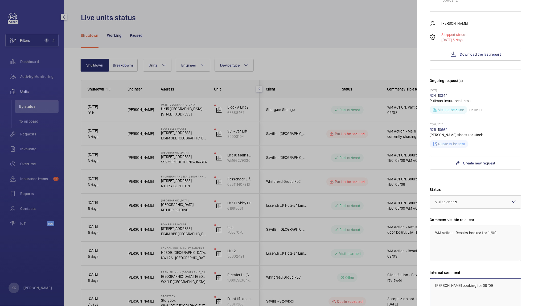
click at [372, 270] on mat-sidenav-container "Filters 1 Dashboard Activity Monitoring Units By status To onboard Requests Inv…" at bounding box center [267, 153] width 534 height 306
type textarea "11/09 [PERSON_NAME]"
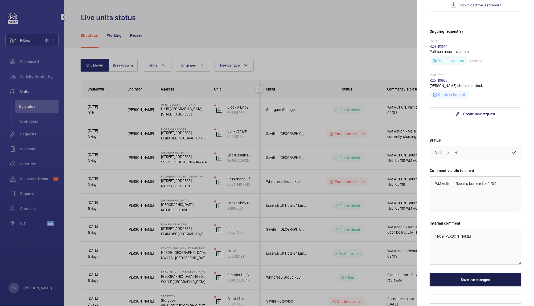
click at [481, 274] on button "Save the changes" at bounding box center [476, 280] width 92 height 13
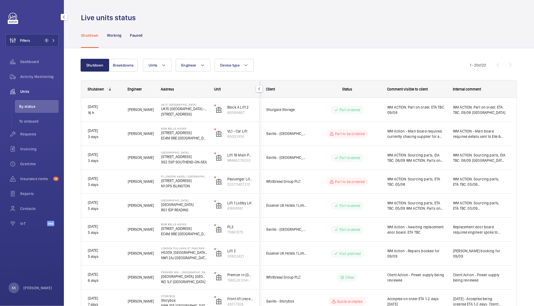
scroll to position [0, 0]
drag, startPoint x: 28, startPoint y: 39, endPoint x: 31, endPoint y: 44, distance: 5.5
click at [31, 44] on button "Filters 1" at bounding box center [31, 40] width 53 height 13
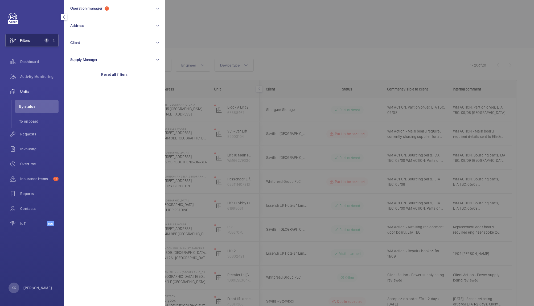
click at [31, 44] on button "Filters 1" at bounding box center [31, 40] width 53 height 13
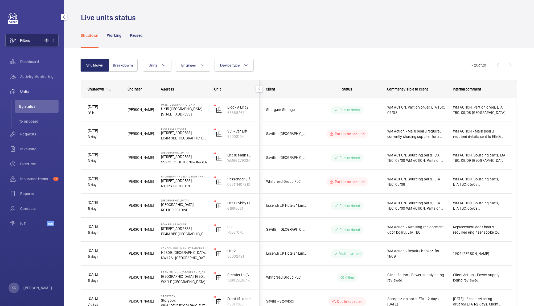
click at [24, 44] on span "Filters" at bounding box center [18, 40] width 25 height 13
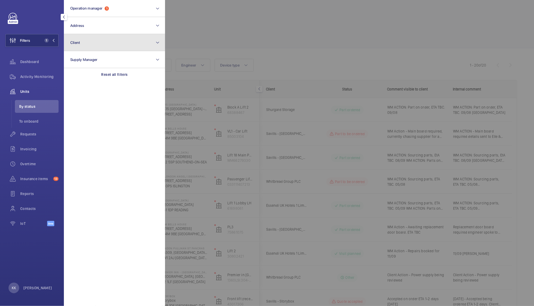
click at [89, 44] on button "Client" at bounding box center [114, 42] width 101 height 17
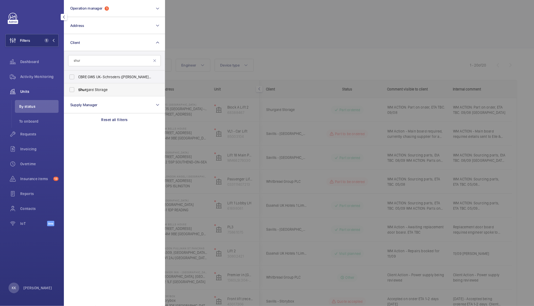
type input "shur"
click at [89, 93] on label "Shur gard Storage" at bounding box center [110, 89] width 93 height 13
click at [77, 93] on input "Shur gard Storage" at bounding box center [72, 89] width 11 height 11
checkbox input "true"
click at [257, 35] on div at bounding box center [432, 153] width 534 height 306
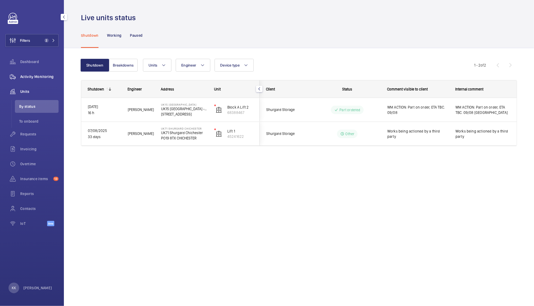
click at [52, 74] on span "Activity Monitoring" at bounding box center [39, 76] width 38 height 5
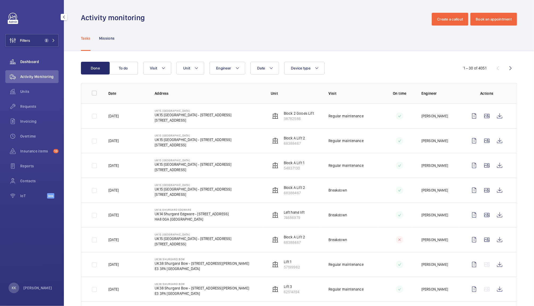
click at [33, 61] on span "Dashboard" at bounding box center [39, 61] width 38 height 5
